Goal: Transaction & Acquisition: Download file/media

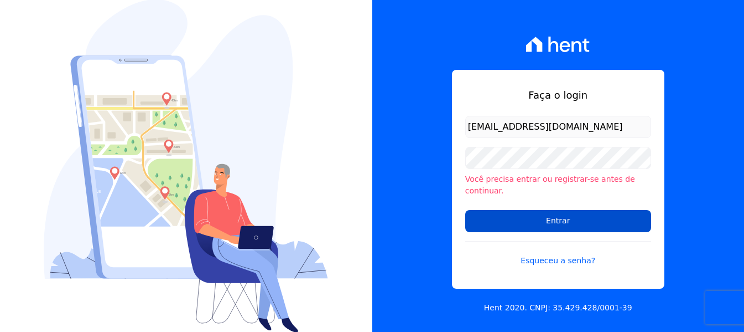
click at [492, 213] on input "Entrar" at bounding box center [558, 221] width 186 height 22
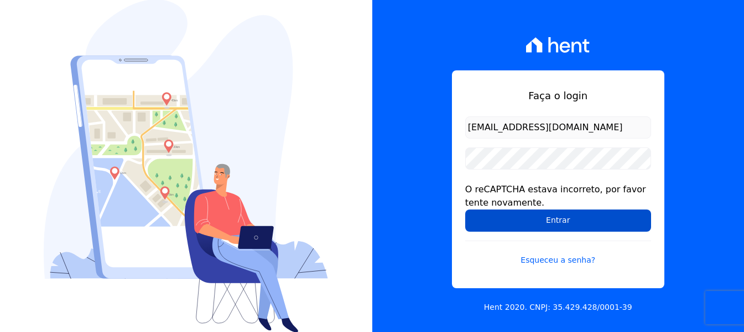
click at [536, 220] on input "Entrar" at bounding box center [558, 220] width 186 height 22
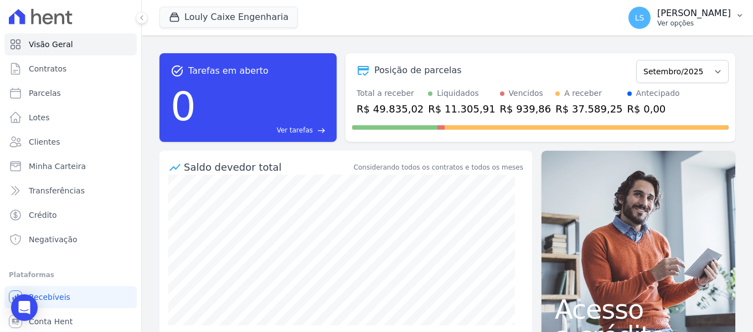
click at [680, 6] on button "LS [PERSON_NAME] Ver opções" at bounding box center [685, 17] width 133 height 31
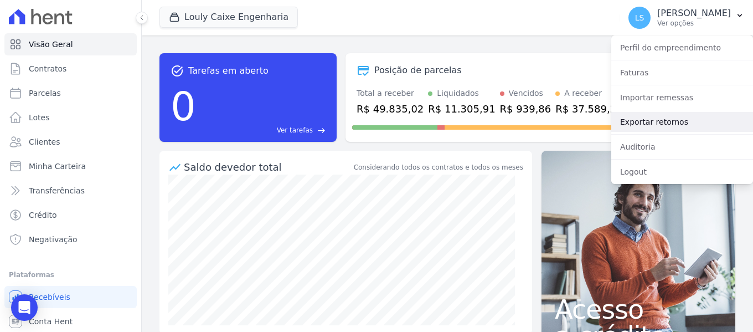
click at [682, 122] on link "Exportar retornos" at bounding box center [682, 122] width 142 height 20
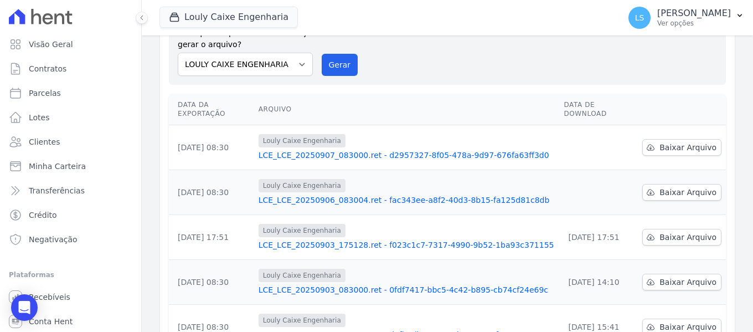
scroll to position [111, 0]
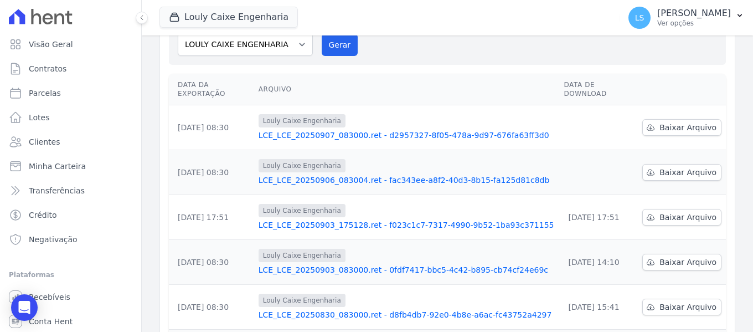
click at [307, 174] on link "LCE_LCE_20250906_083004.ret - fac343ee-a8f2-40d3-8b15-fa125d81c8db" at bounding box center [406, 179] width 297 height 11
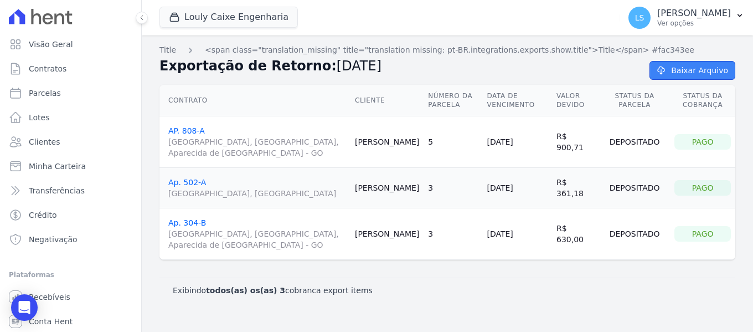
click at [684, 74] on link "Baixar Arquivo" at bounding box center [692, 70] width 86 height 19
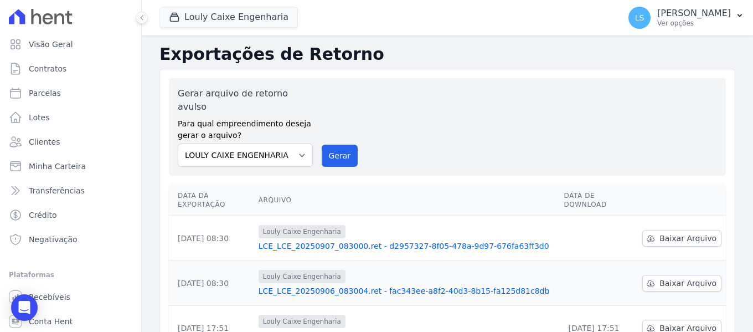
click at [320, 240] on link "LCE_LCE_20250907_083000.ret - d2957327-8f05-478a-9d97-676fa63ff3d0" at bounding box center [406, 245] width 297 height 11
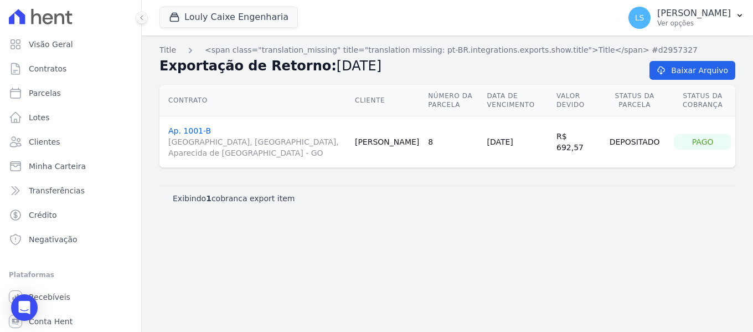
click at [678, 80] on div "Contrato Cliente Número da Parcela Data de Vencimento Valor devido Status da Pa…" at bounding box center [447, 126] width 611 height 92
click at [679, 73] on link "Baixar Arquivo" at bounding box center [692, 70] width 86 height 19
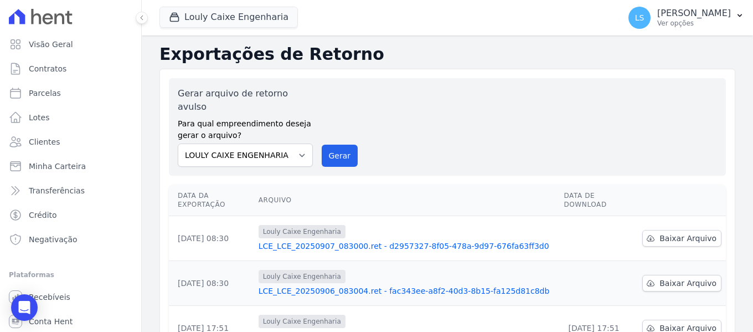
click at [327, 240] on link "LCE_LCE_20250907_083000.ret - d2957327-8f05-478a-9d97-676fa63ff3d0" at bounding box center [406, 245] width 297 height 11
click at [306, 285] on link "LCE_LCE_20250906_083004.ret - fac343ee-a8f2-40d3-8b15-fa125d81c8db" at bounding box center [406, 290] width 297 height 11
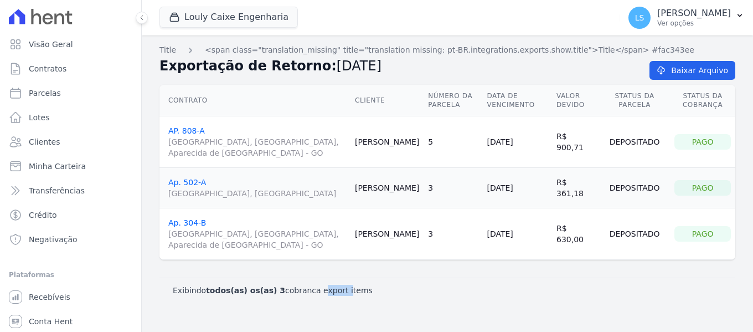
click at [306, 270] on div "Title <span class="translation_missing" title="translation missing: pt-BR.integ…" at bounding box center [447, 183] width 611 height 296
